Goal: Task Accomplishment & Management: Use online tool/utility

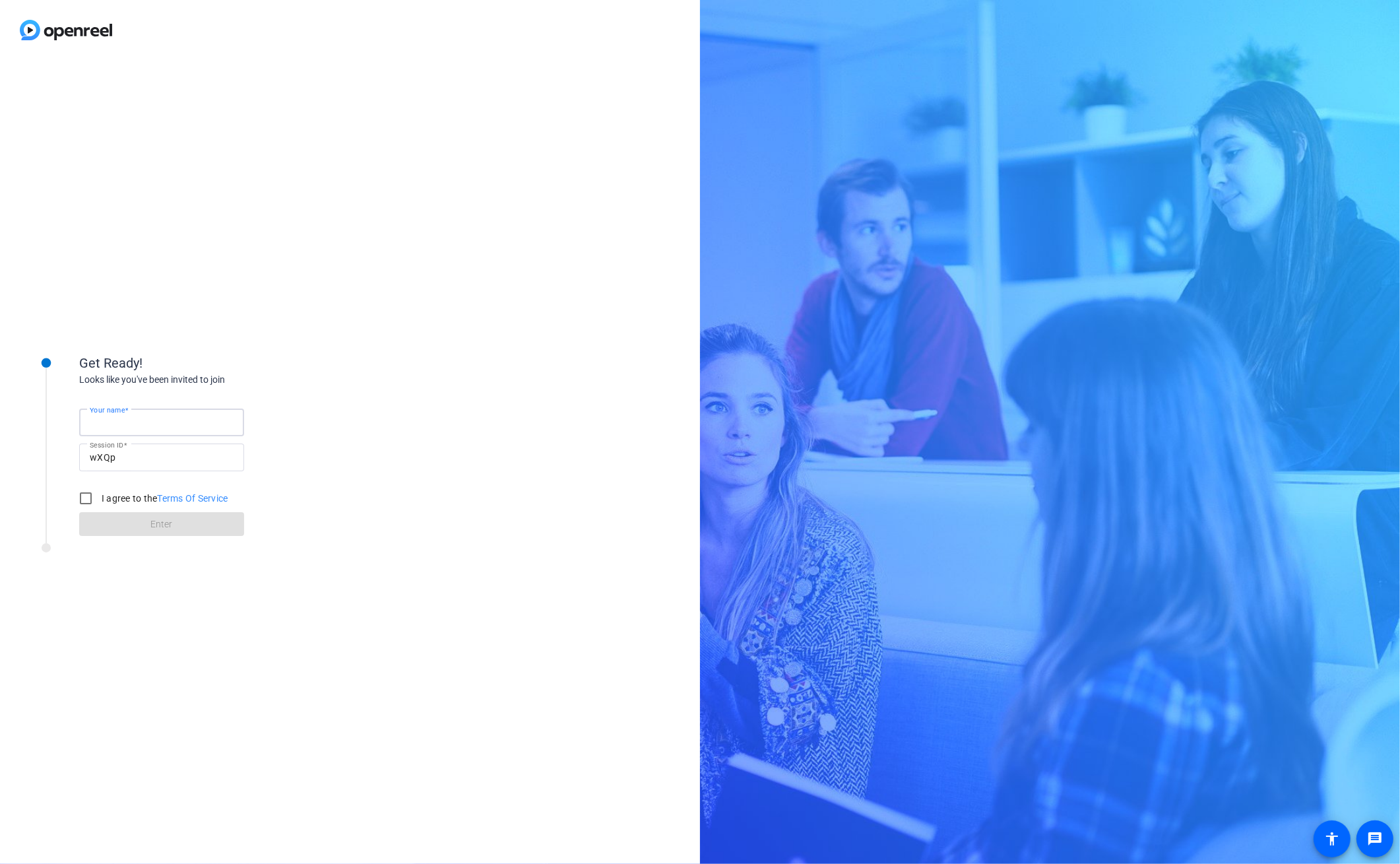
click at [149, 428] on input "Your name" at bounding box center [161, 422] width 144 height 16
type input "[PERSON_NAME]"
click at [460, 377] on div "Get Ready! Looks like you've been invited to join Your name [PERSON_NAME] Sessi…" at bounding box center [350, 462] width 700 height 804
click at [94, 503] on input "I agree to the Terms Of Service" at bounding box center [86, 498] width 27 height 27
checkbox input "true"
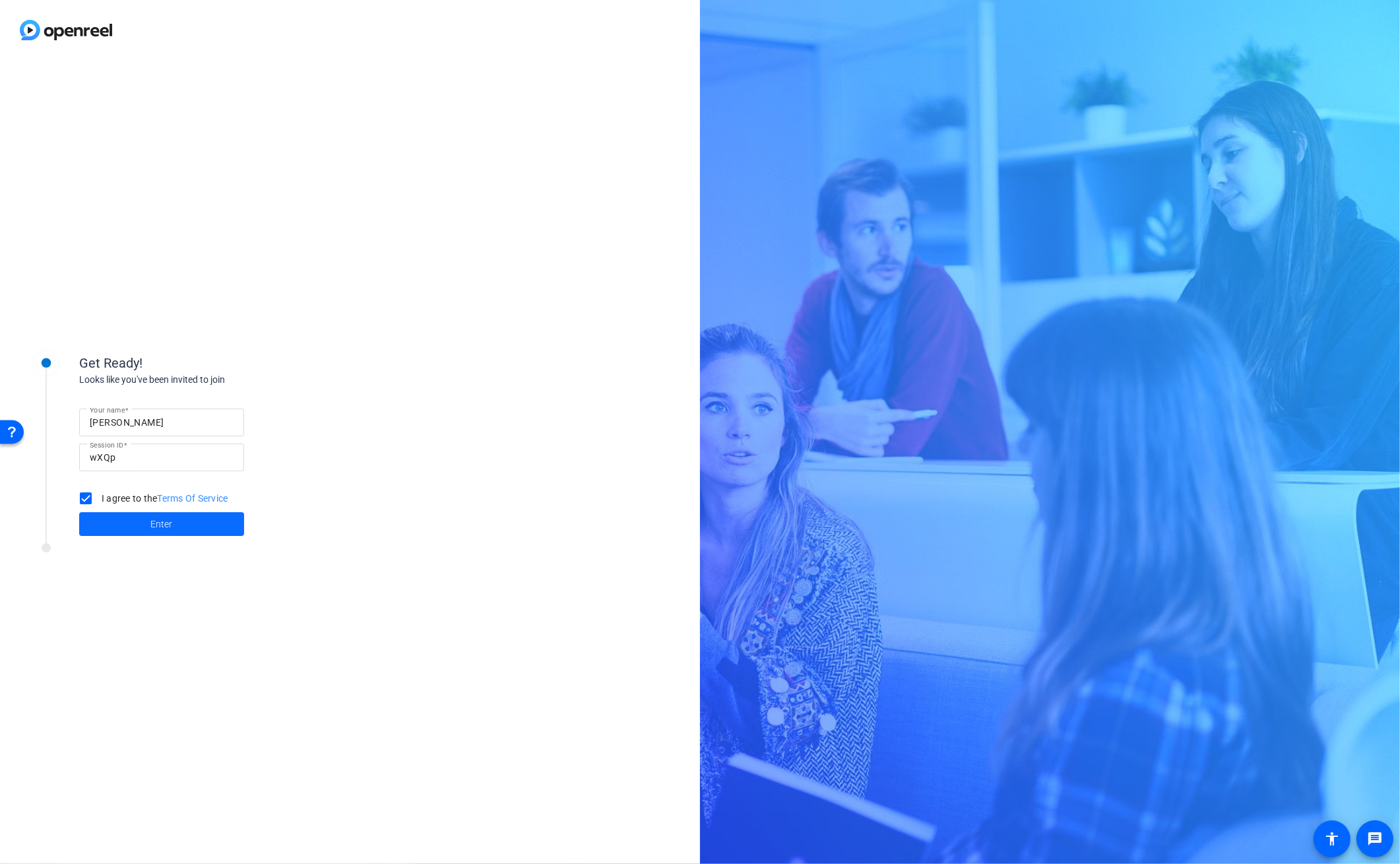
click at [165, 527] on span "Enter" at bounding box center [162, 525] width 22 height 14
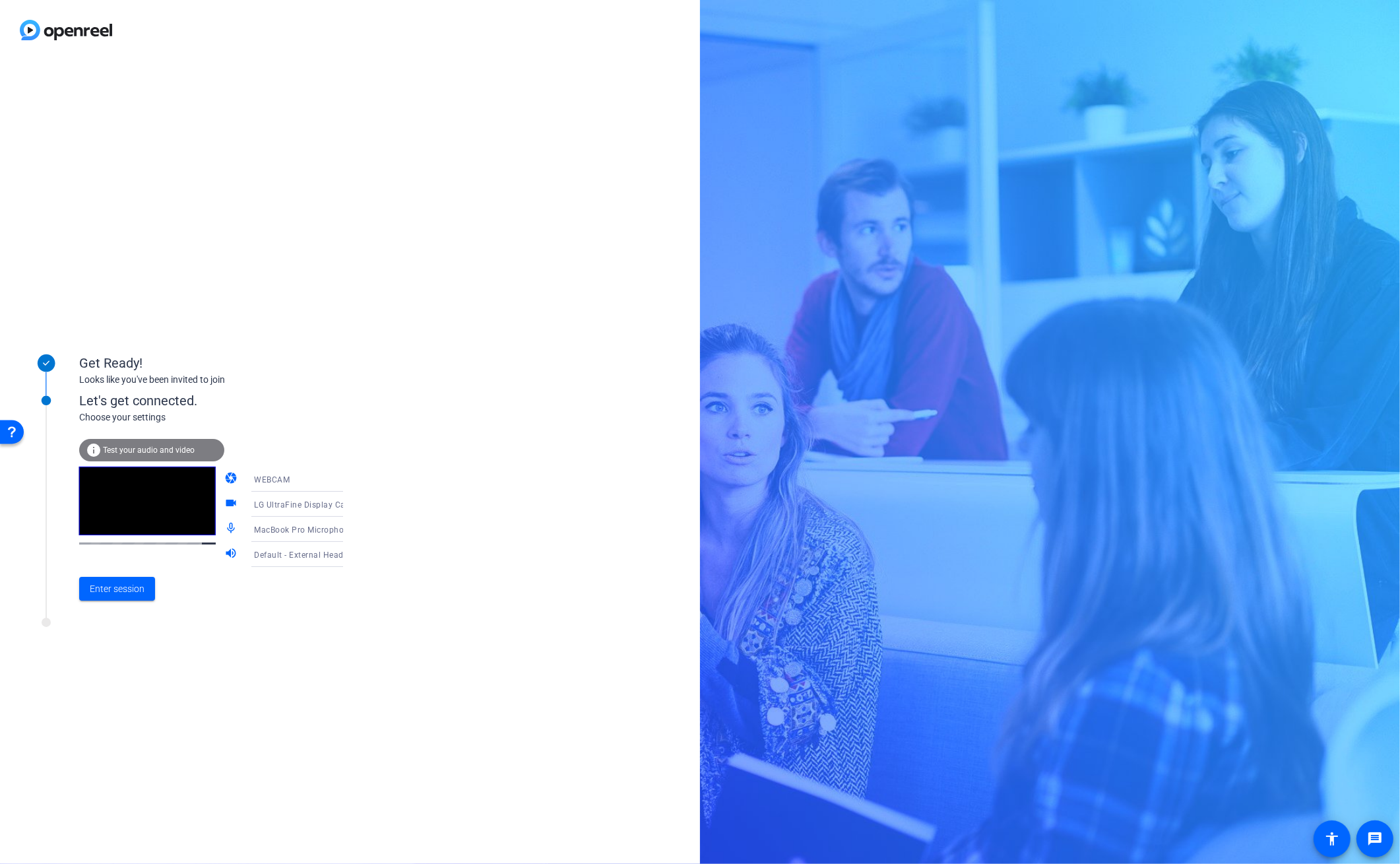
click at [348, 509] on icon at bounding box center [356, 505] width 16 height 16
click at [297, 585] on span "LG UltraFine Display Camera (043e:9a68)" at bounding box center [286, 580] width 102 height 31
click at [118, 594] on span "Enter session" at bounding box center [117, 589] width 55 height 14
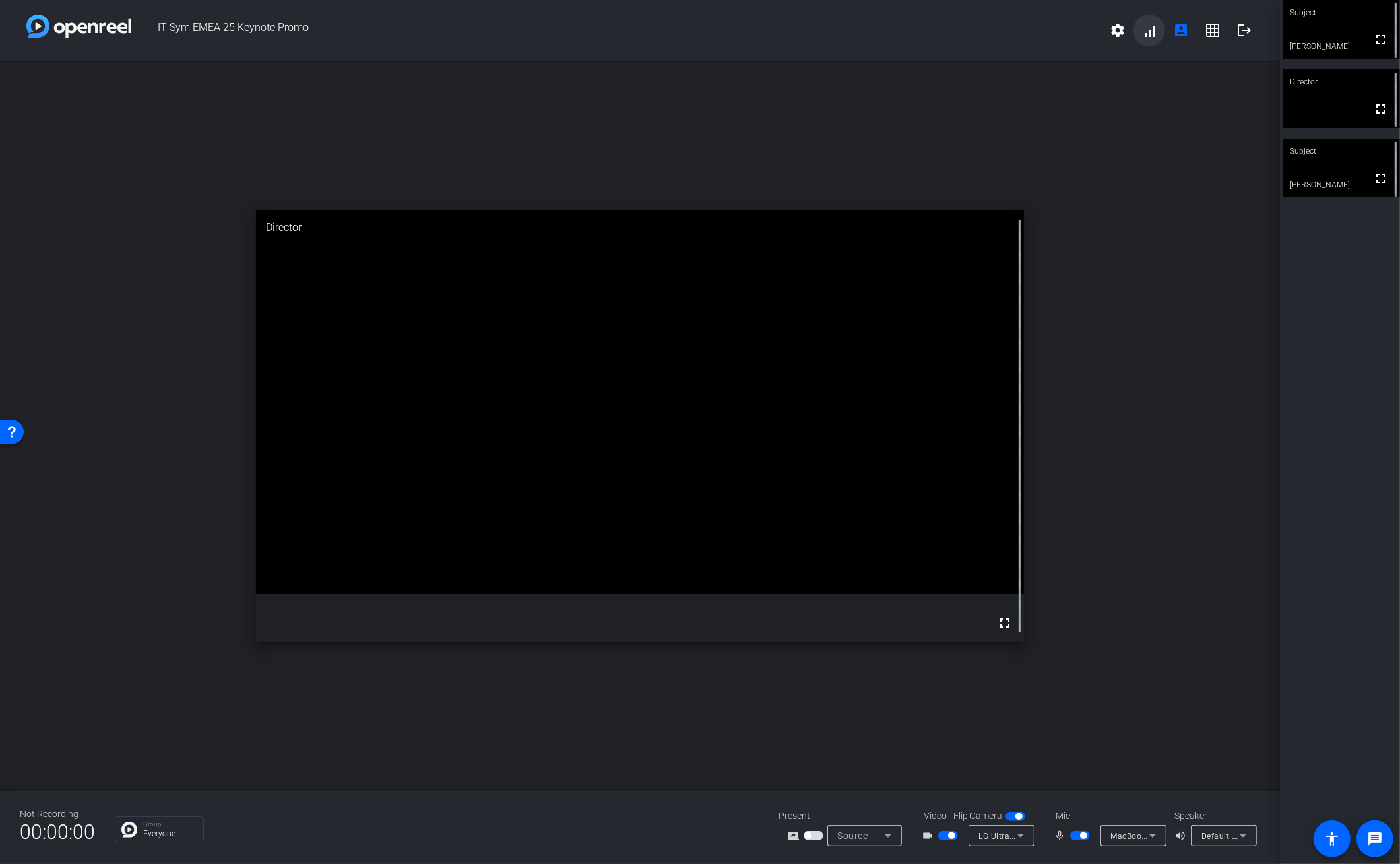
click at [1158, 31] on span at bounding box center [1150, 31] width 31 height 31
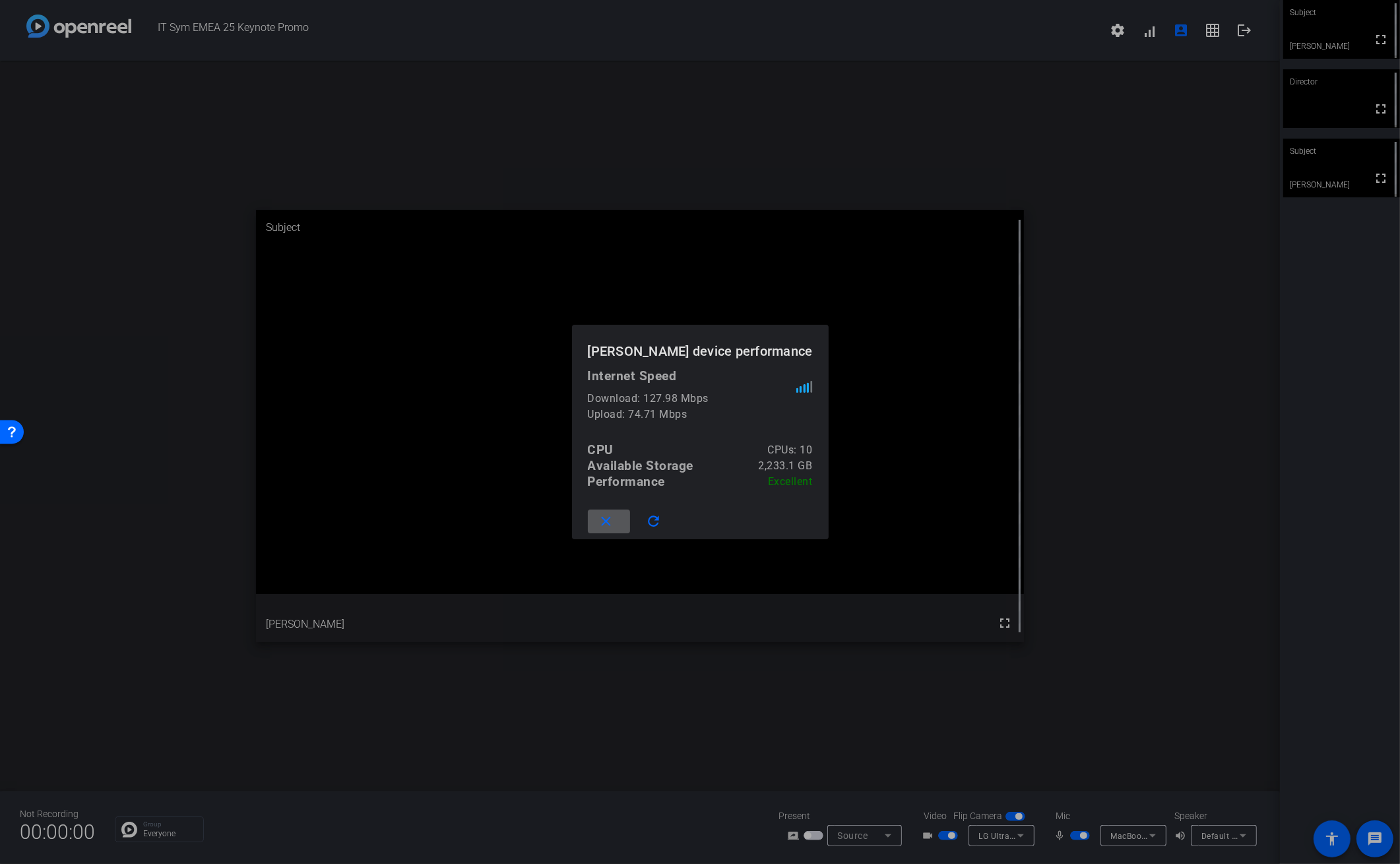
click at [614, 520] on mat-icon "close" at bounding box center [605, 522] width 16 height 16
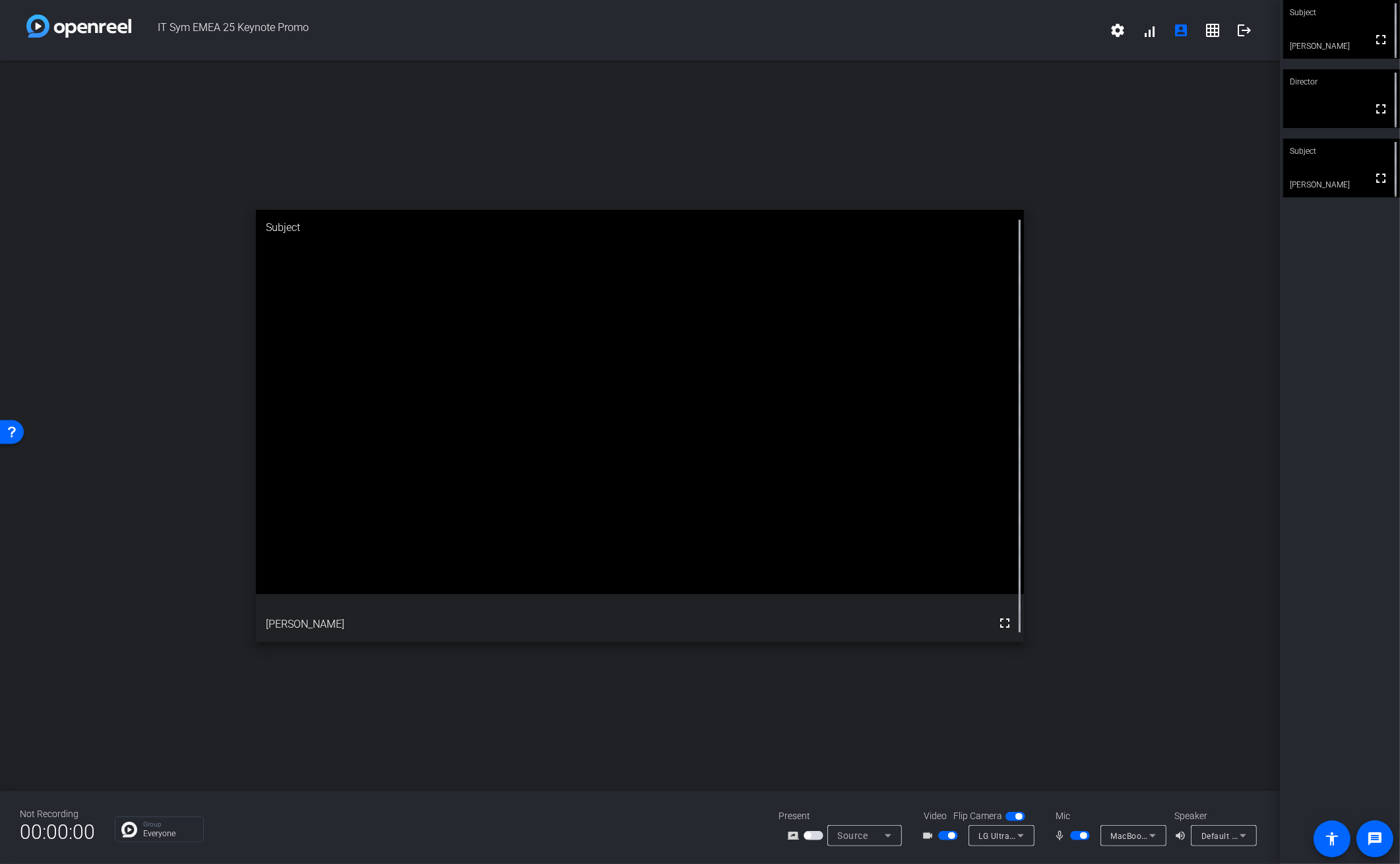
drag, startPoint x: 1226, startPoint y: 164, endPoint x: 169, endPoint y: 109, distance: 1058.4
click at [171, 110] on div "open_in_new Subject fullscreen [PERSON_NAME]" at bounding box center [640, 425] width 1280 height 731
drag, startPoint x: 265, startPoint y: 27, endPoint x: 289, endPoint y: 31, distance: 24.3
click at [289, 31] on span "IT Sym EMEA 25 Keynote Promo" at bounding box center [616, 31] width 971 height 31
click at [289, 31] on span "IT Sym EMEA 25 Keynote Promo" at bounding box center [616, 31] width 971 height 31
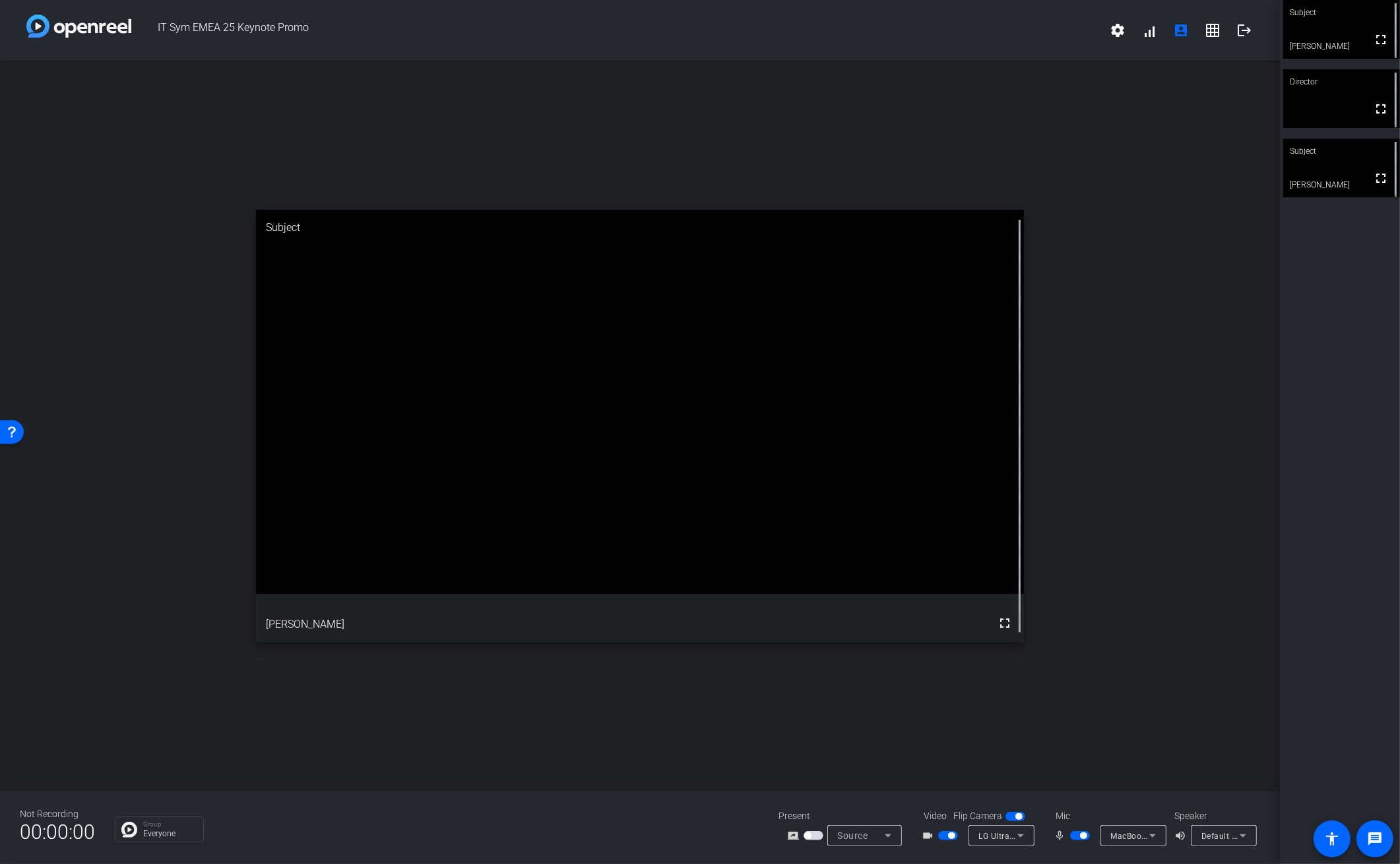
drag, startPoint x: 331, startPoint y: 25, endPoint x: 331, endPoint y: 19, distance: 6.0
click at [331, 19] on span "IT Sym EMEA 25 Keynote Promo" at bounding box center [616, 31] width 971 height 31
click at [1252, 35] on mat-icon "logout" at bounding box center [1245, 31] width 16 height 16
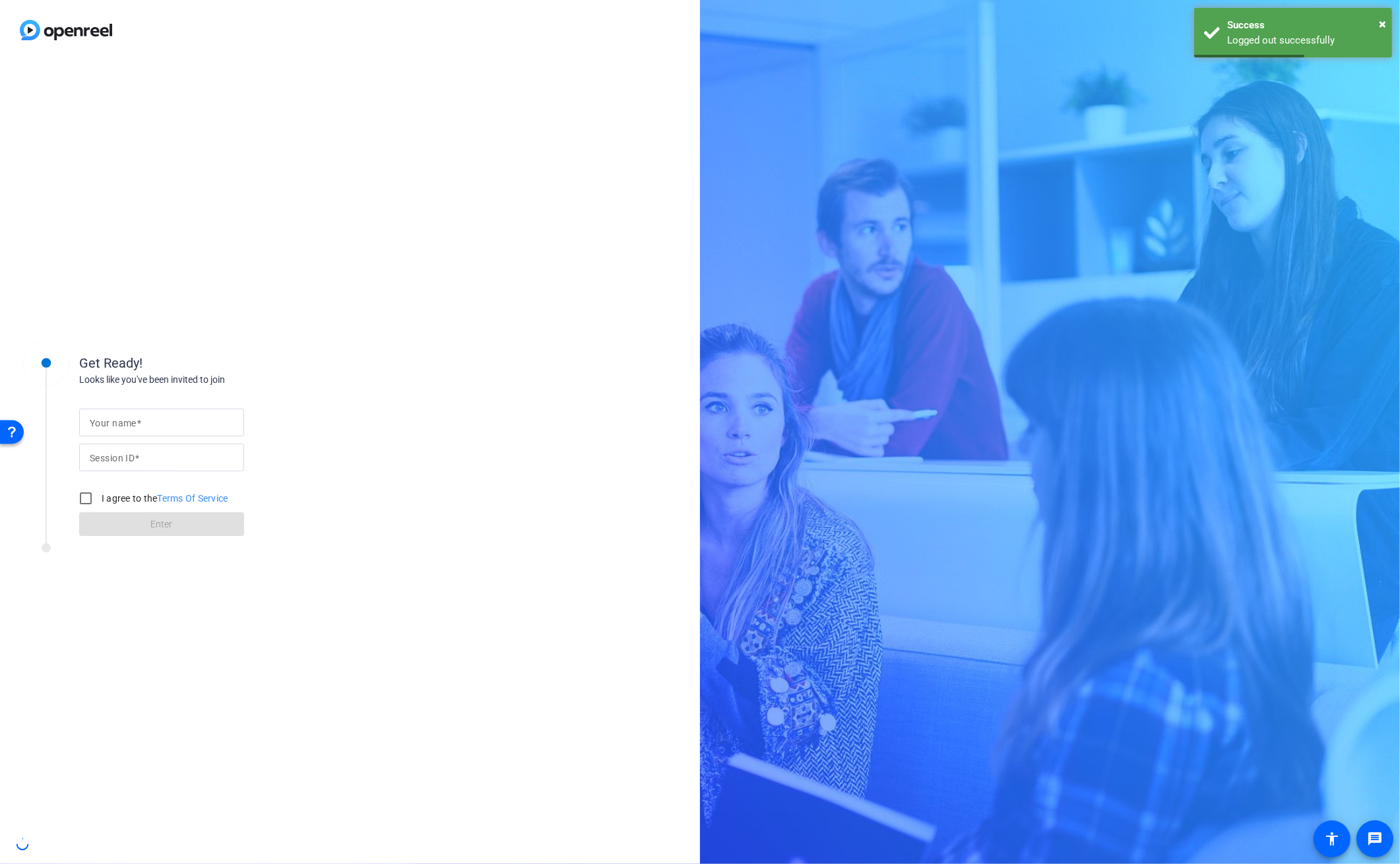
type input "[PERSON_NAME][EMAIL_ADDRESS][PERSON_NAME][PERSON_NAME][DOMAIN_NAME]"
